Goal: Transaction & Acquisition: Purchase product/service

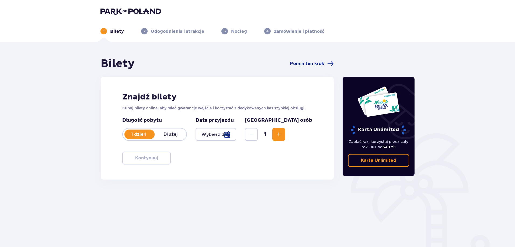
click at [235, 136] on div at bounding box center [215, 134] width 41 height 13
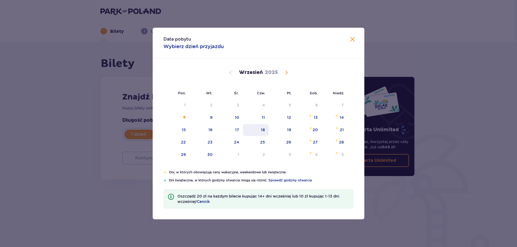
click at [253, 129] on div "18" at bounding box center [256, 130] width 26 height 12
type input "[DATE]"
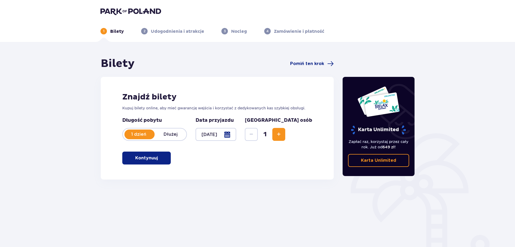
click at [142, 154] on button "Kontynuuj" at bounding box center [146, 158] width 48 height 13
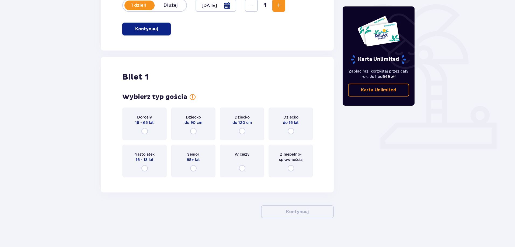
scroll to position [133, 0]
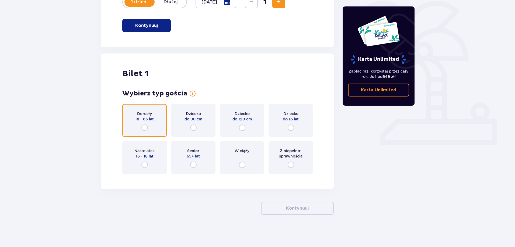
click at [142, 127] on input "radio" at bounding box center [144, 128] width 6 height 6
radio input "true"
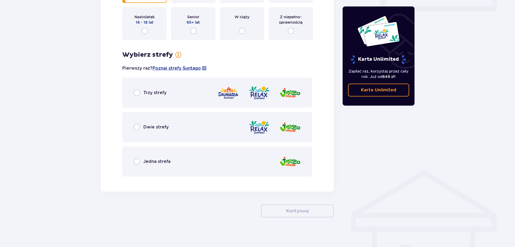
scroll to position [269, 0]
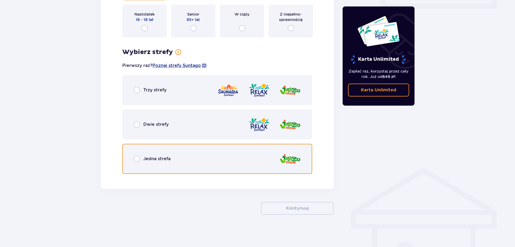
click at [138, 157] on input "radio" at bounding box center [137, 159] width 6 height 6
radio input "true"
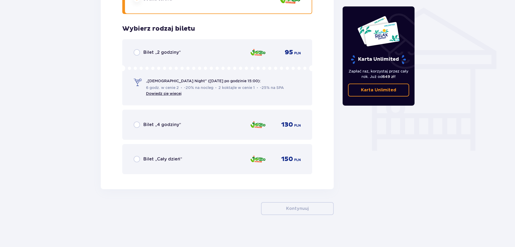
scroll to position [430, 0]
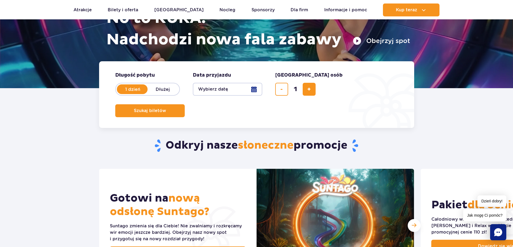
click at [250, 89] on button "Wybierz datę" at bounding box center [227, 89] width 69 height 13
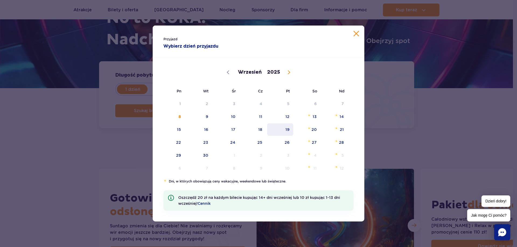
click at [286, 128] on span "19" at bounding box center [280, 130] width 27 height 12
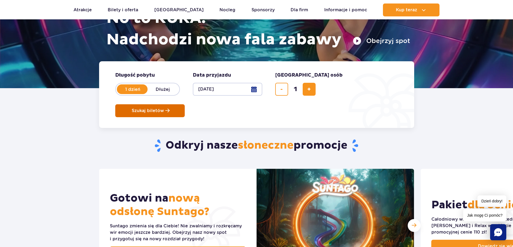
click at [164, 108] on span "Szukaj biletów" at bounding box center [148, 110] width 32 height 5
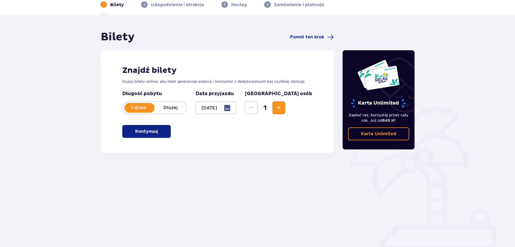
scroll to position [27, 0]
click at [165, 131] on button "Kontynuuj" at bounding box center [146, 131] width 48 height 13
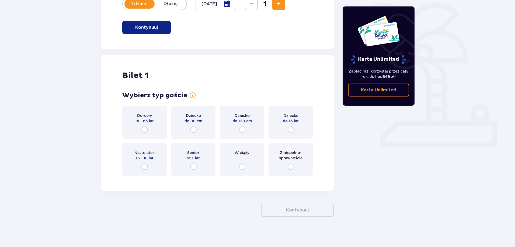
scroll to position [133, 0]
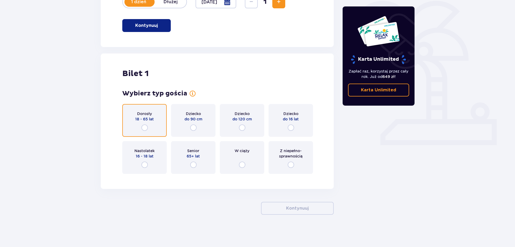
click at [145, 127] on input "radio" at bounding box center [144, 128] width 6 height 6
radio input "true"
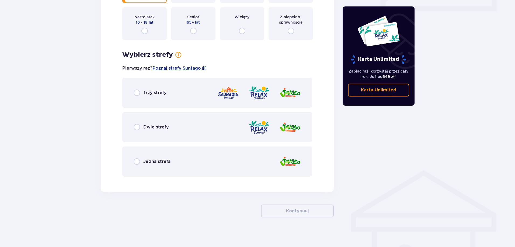
scroll to position [269, 0]
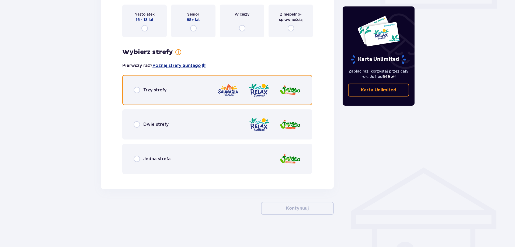
click at [136, 91] on input "radio" at bounding box center [137, 90] width 6 height 6
radio input "true"
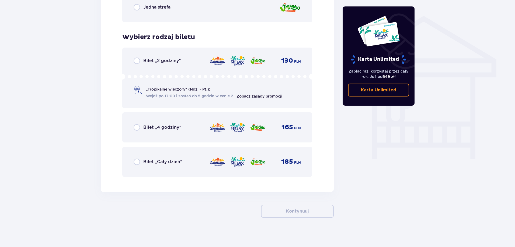
scroll to position [424, 0]
